Goal: Contribute content

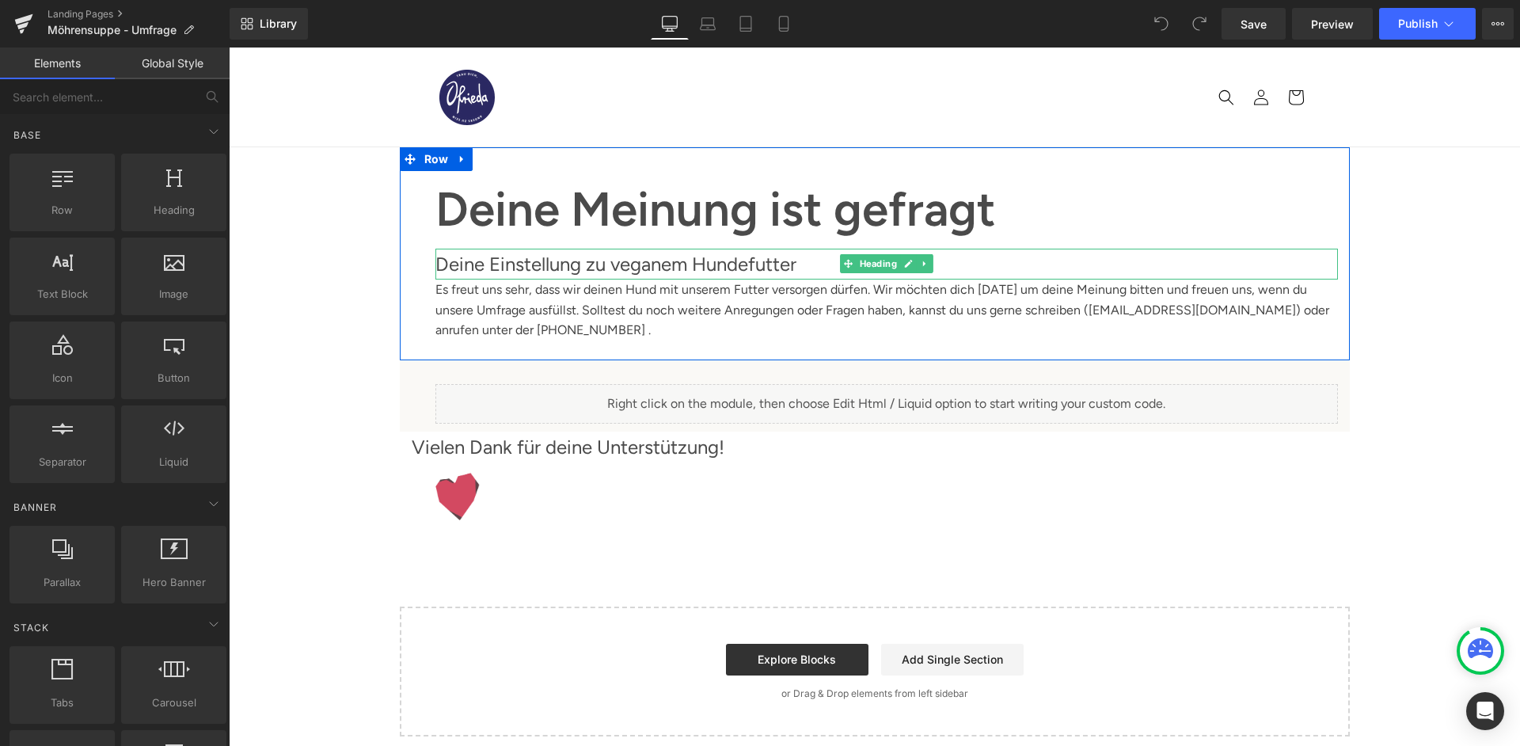
click at [640, 249] on div "Deine Einstellung zu veganem Hundefutter" at bounding box center [886, 264] width 902 height 31
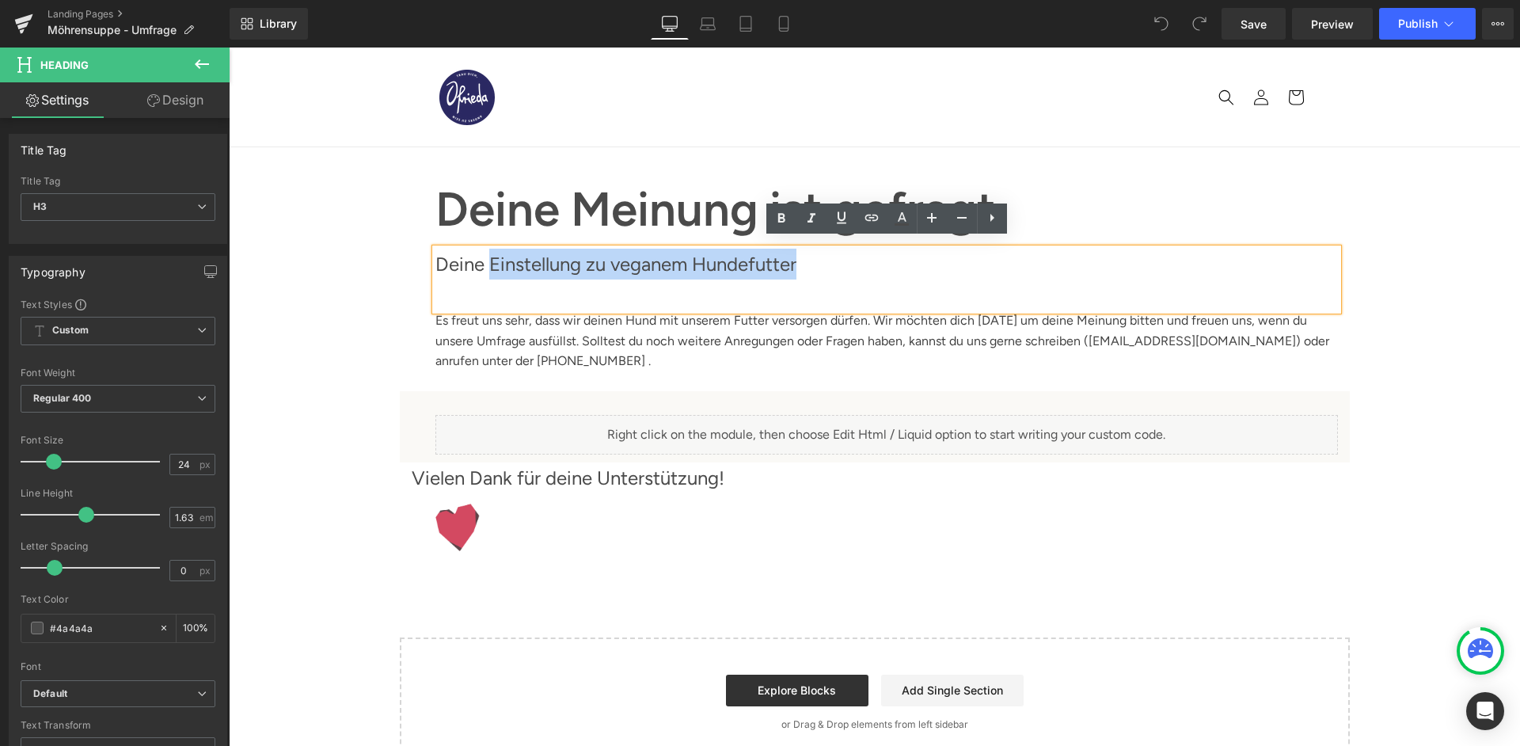
drag, startPoint x: 774, startPoint y: 250, endPoint x: 485, endPoint y: 254, distance: 289.0
click at [485, 254] on div "Deine Einstellung zu veganem Hundefutter" at bounding box center [886, 280] width 902 height 62
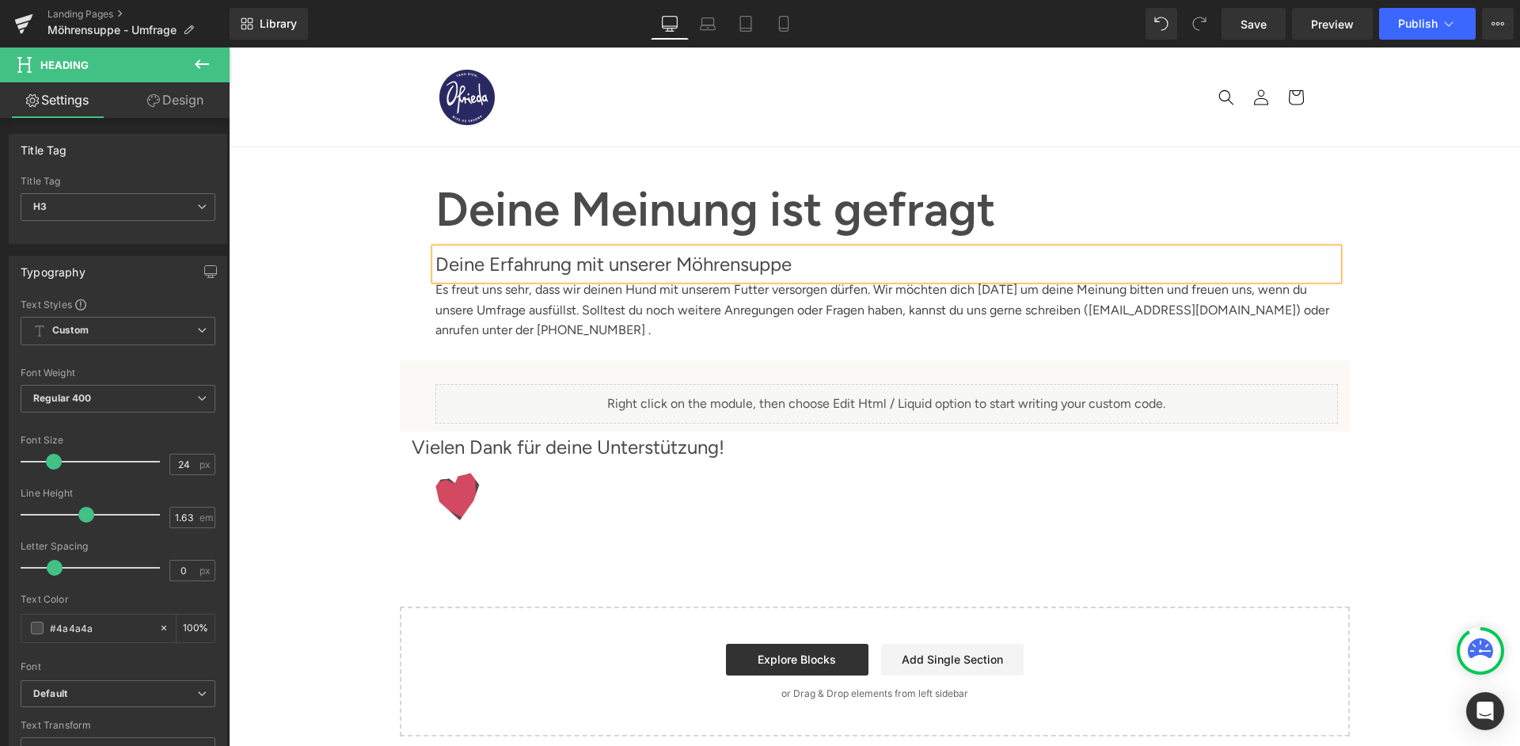
click at [339, 320] on div "Deine Meinung ist gefragt Heading Deine Meinung ist gefragt Heading Deine Erfah…" at bounding box center [874, 441] width 1291 height 589
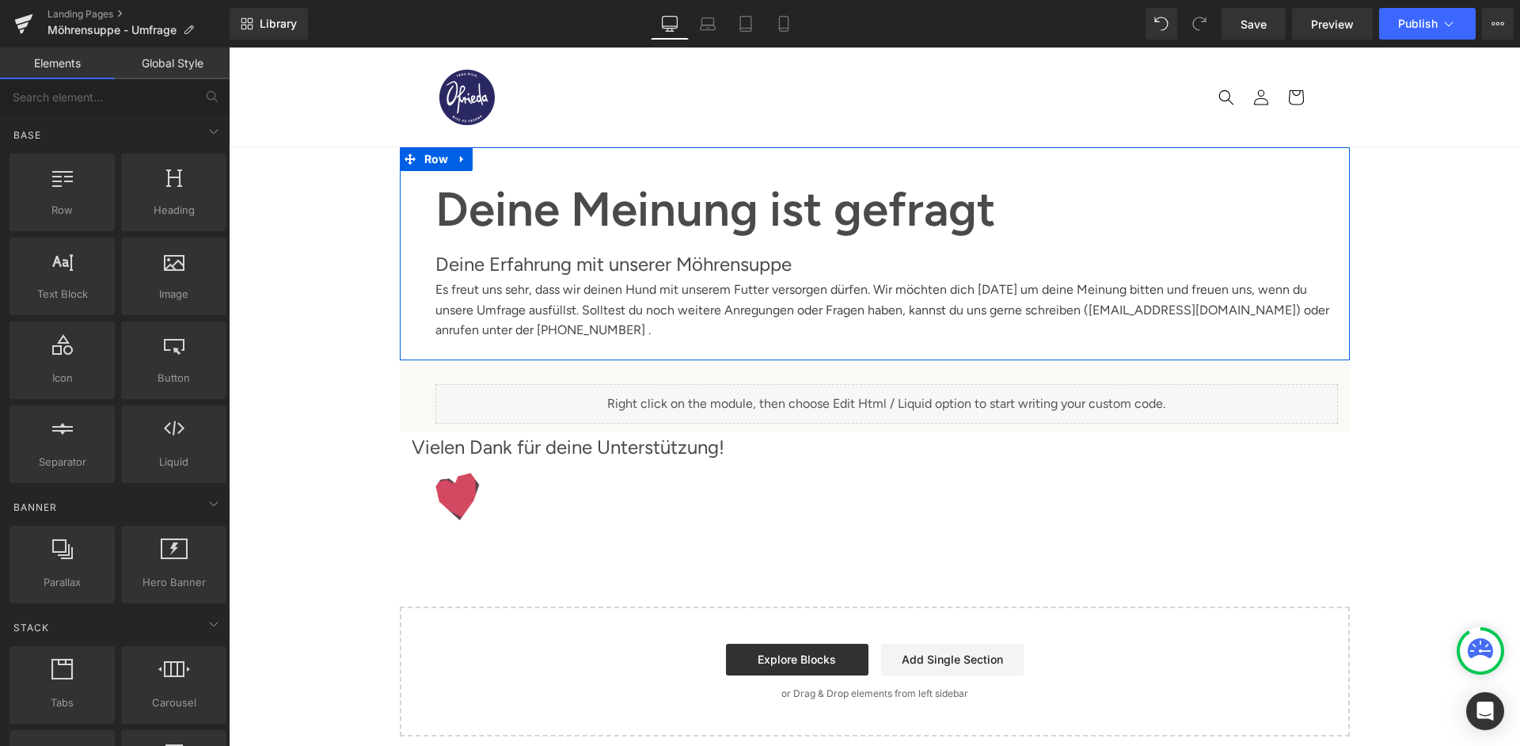
click at [739, 279] on div "Es freut uns sehr, dass wir deinen Hund mit unserem Futter versorgen dürfen. Wi…" at bounding box center [886, 309] width 902 height 61
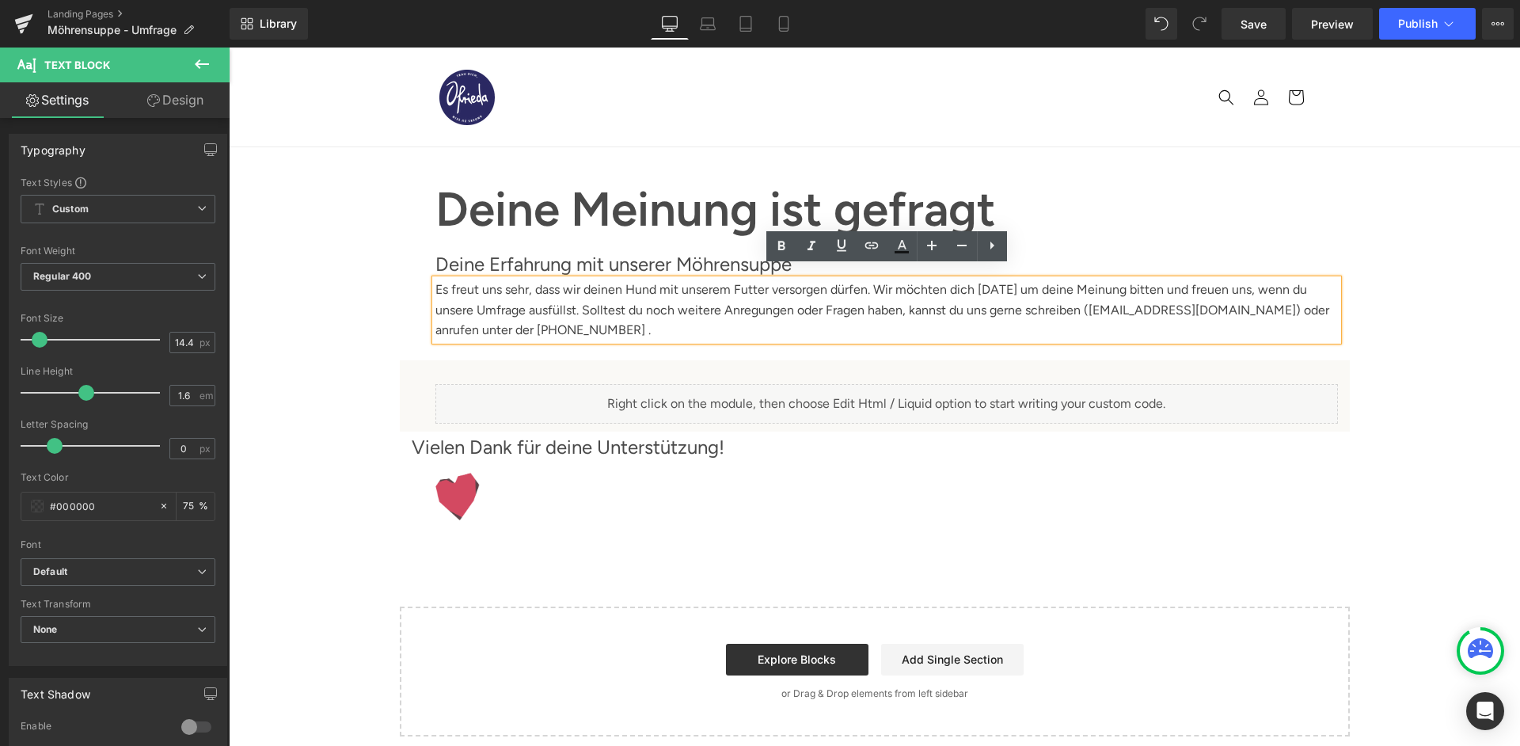
click at [723, 279] on div "Es freut uns sehr, dass wir deinen Hund mit unserem Futter versorgen dürfen. Wi…" at bounding box center [886, 309] width 902 height 61
click at [320, 341] on div "Deine Meinung ist gefragt Heading Deine Meinung ist gefragt Heading Deine Erfah…" at bounding box center [874, 441] width 1291 height 589
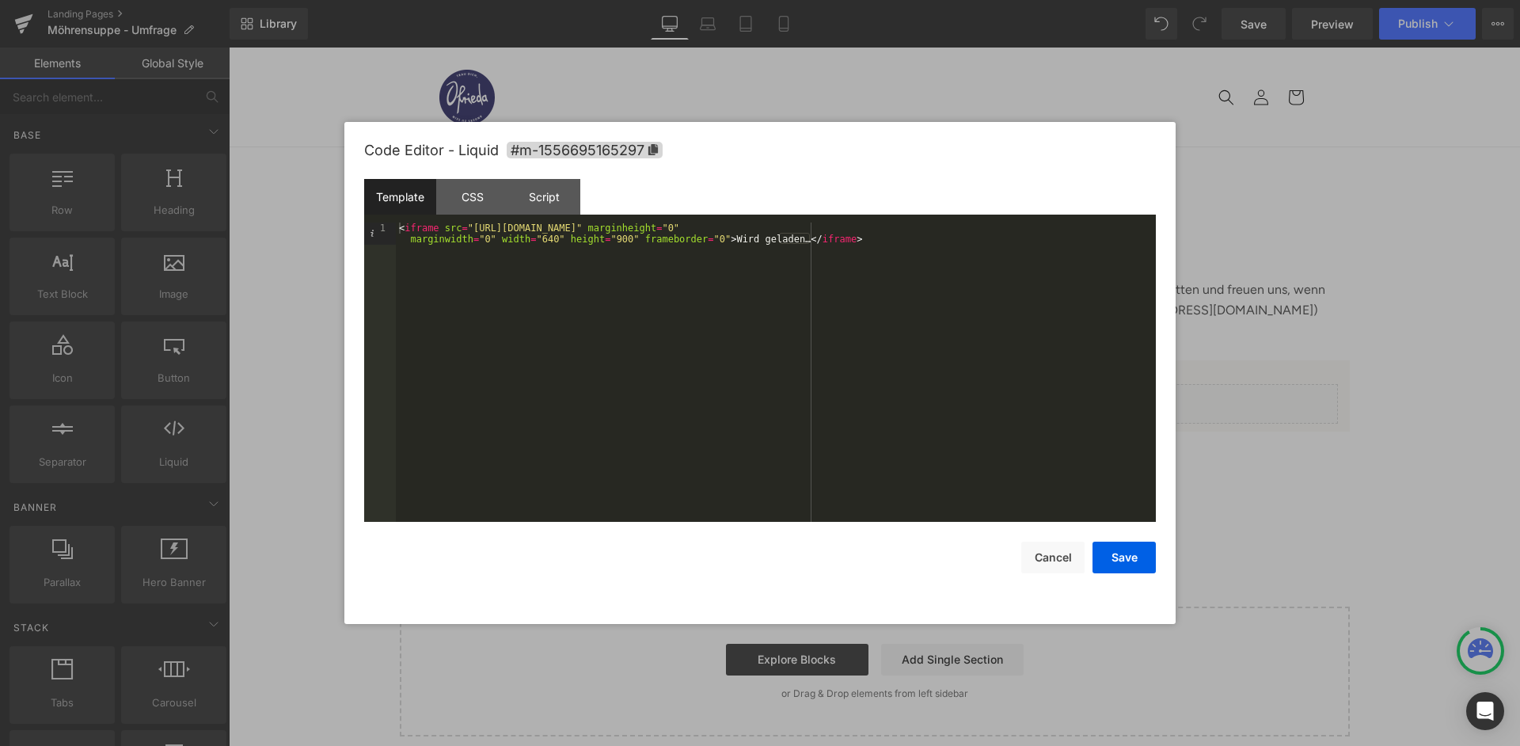
click at [657, 232] on div "< iframe src = "[URL][DOMAIN_NAME]" marginheight = "0" marginwidth = "0" width …" at bounding box center [776, 394] width 760 height 344
drag, startPoint x: 1047, startPoint y: 224, endPoint x: 464, endPoint y: 230, distance: 583.5
click at [464, 230] on div "< iframe src = "[URL][DOMAIN_NAME]" marginheight = "0" marginwidth = "0" width …" at bounding box center [776, 394] width 760 height 344
click at [1120, 548] on button "Save" at bounding box center [1123, 557] width 63 height 32
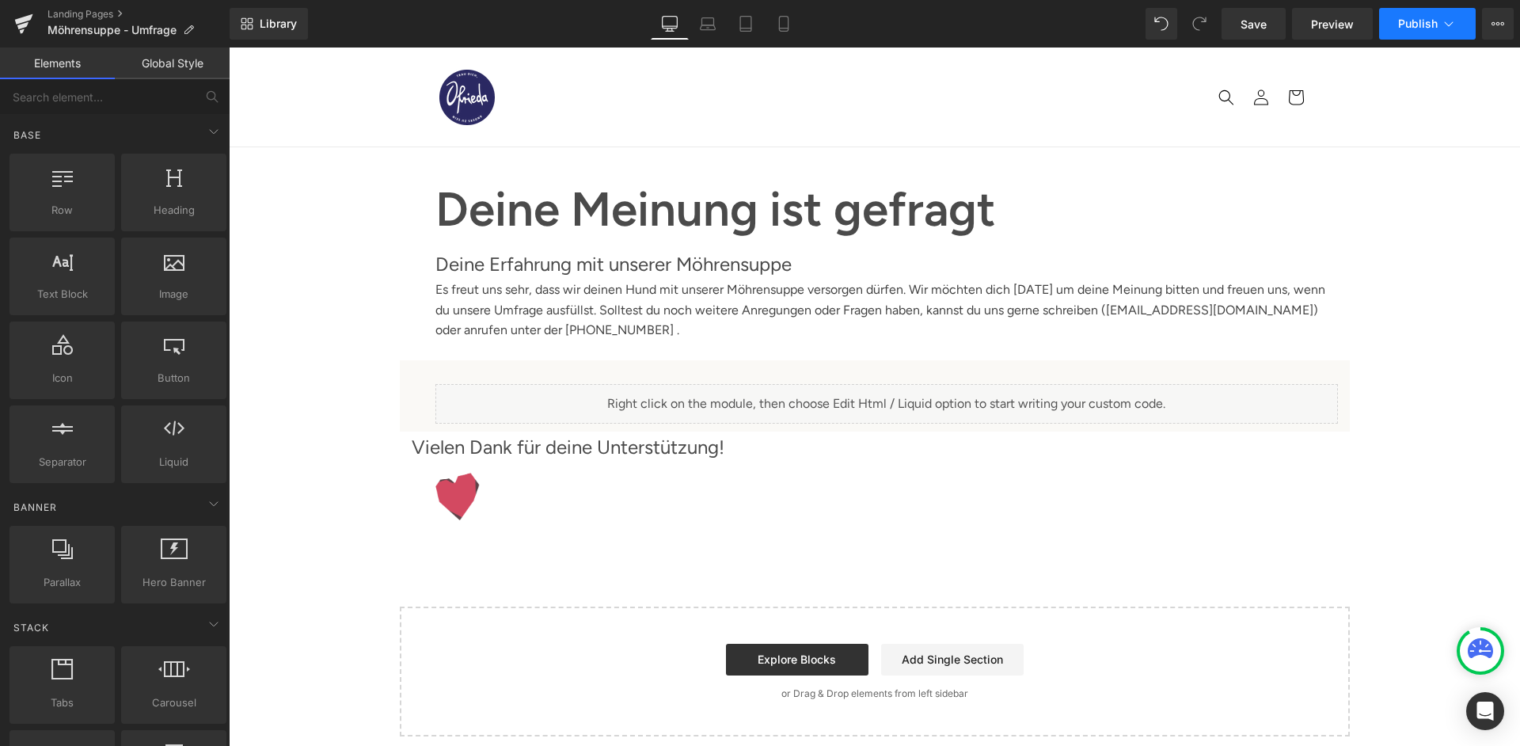
click at [1423, 28] on span "Publish" at bounding box center [1418, 23] width 40 height 13
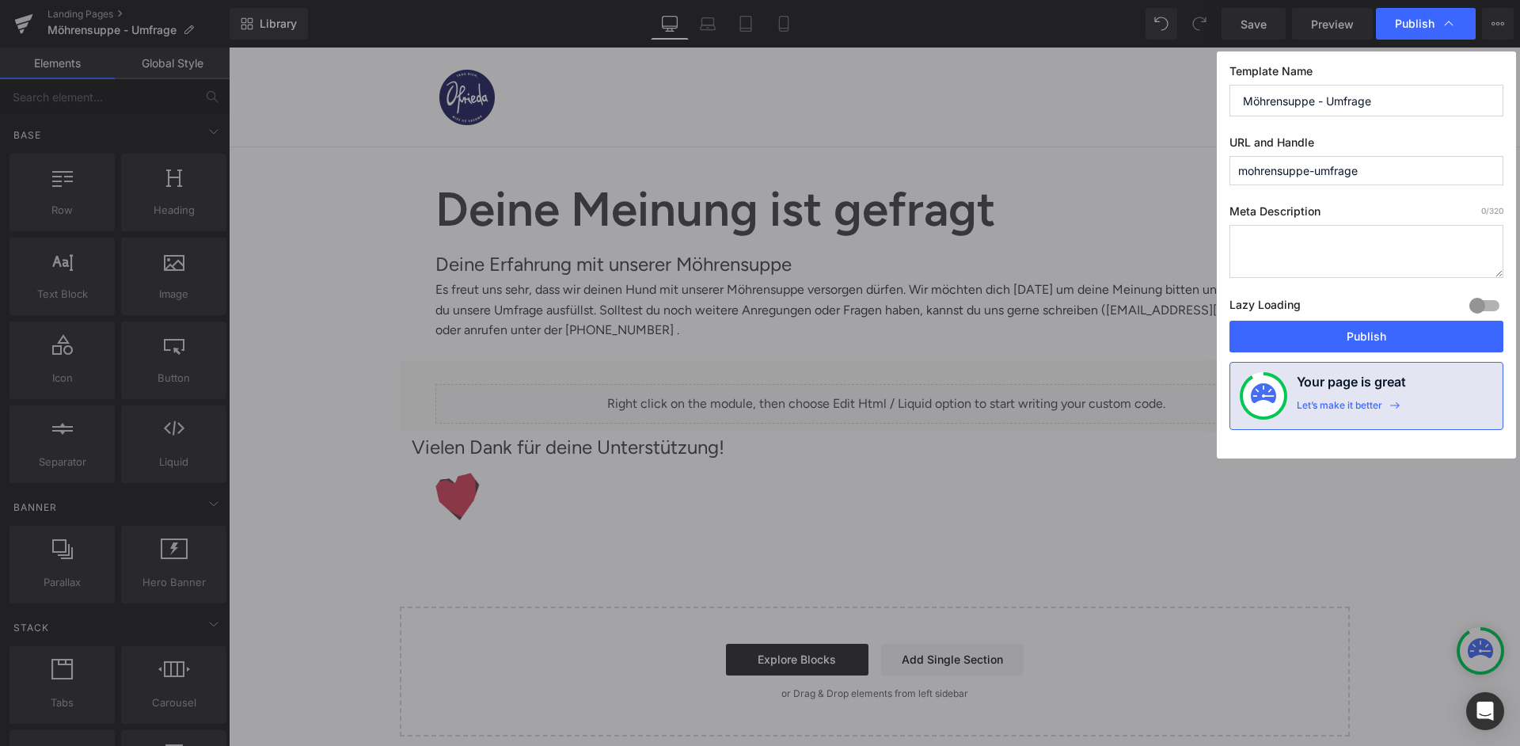
click at [1251, 167] on input "mohrensuppe-umfrage" at bounding box center [1366, 170] width 274 height 29
type input "moehrensuppe-umfrage"
click at [1332, 321] on button "Publish" at bounding box center [1366, 337] width 274 height 32
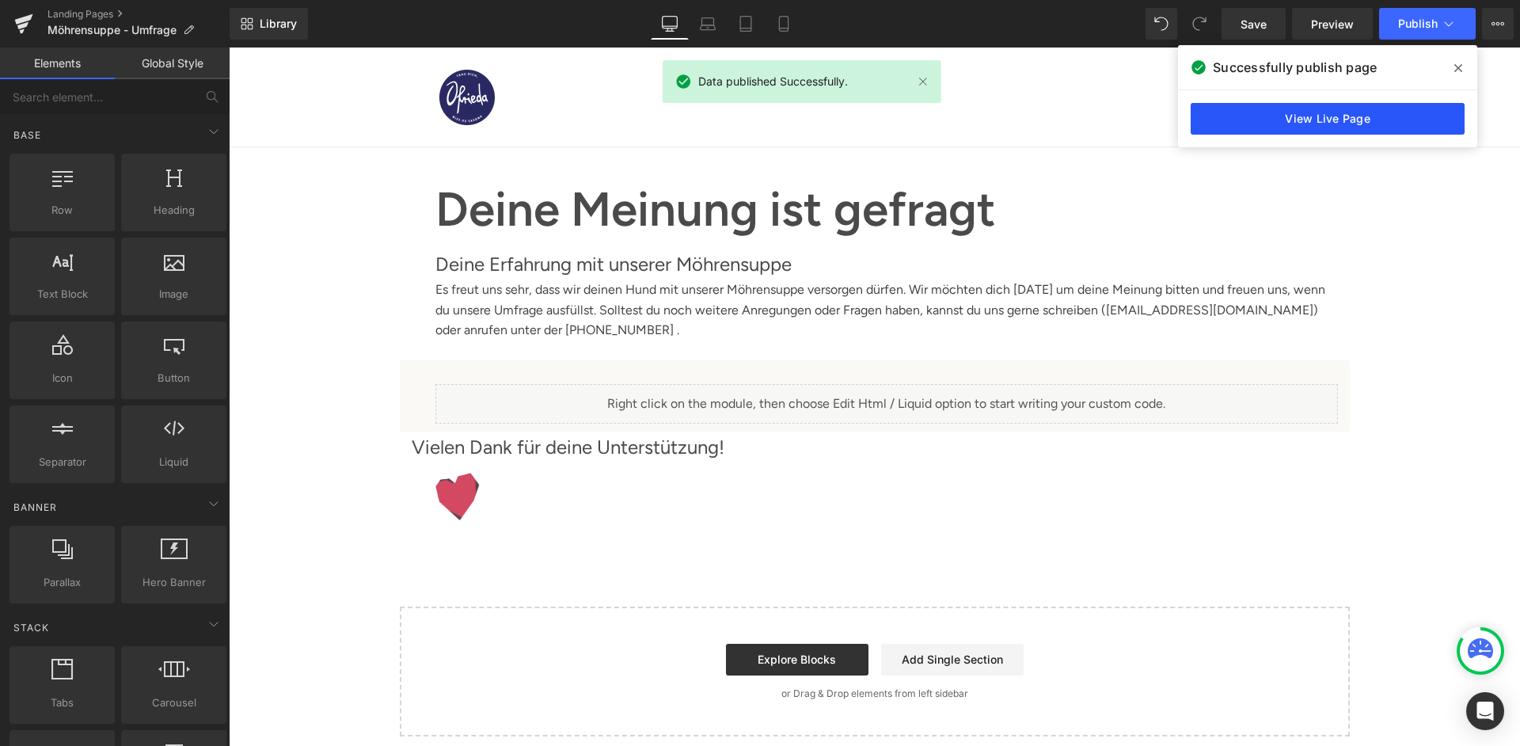
click at [1377, 118] on link "View Live Page" at bounding box center [1328, 119] width 274 height 32
